Goal: Task Accomplishment & Management: Use online tool/utility

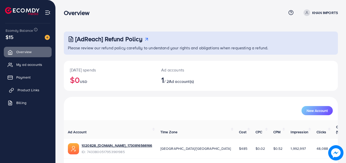
click at [39, 90] on span "Product Links" at bounding box center [29, 89] width 22 height 5
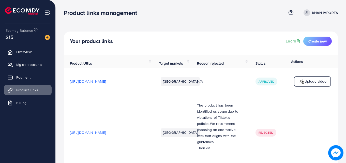
click at [305, 82] on p "Upload video" at bounding box center [315, 81] width 22 height 6
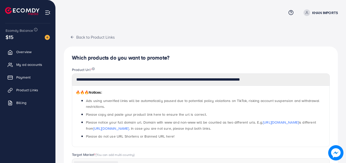
scroll to position [177, 0]
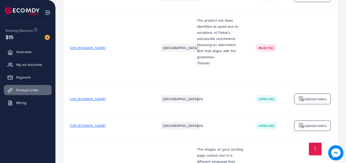
scroll to position [268, 0]
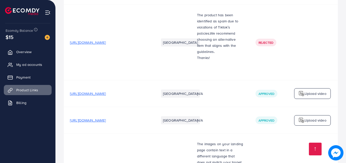
click at [106, 91] on span "[URL][DOMAIN_NAME]" at bounding box center [88, 93] width 36 height 5
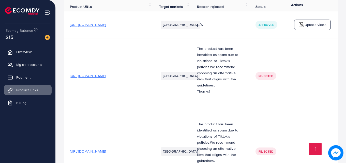
scroll to position [0, 0]
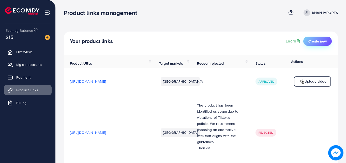
click at [323, 39] on span "Create new" at bounding box center [317, 41] width 18 height 5
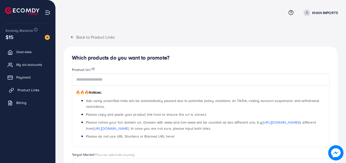
click at [35, 88] on span "Product Links" at bounding box center [29, 89] width 22 height 5
